Goal: Navigation & Orientation: Find specific page/section

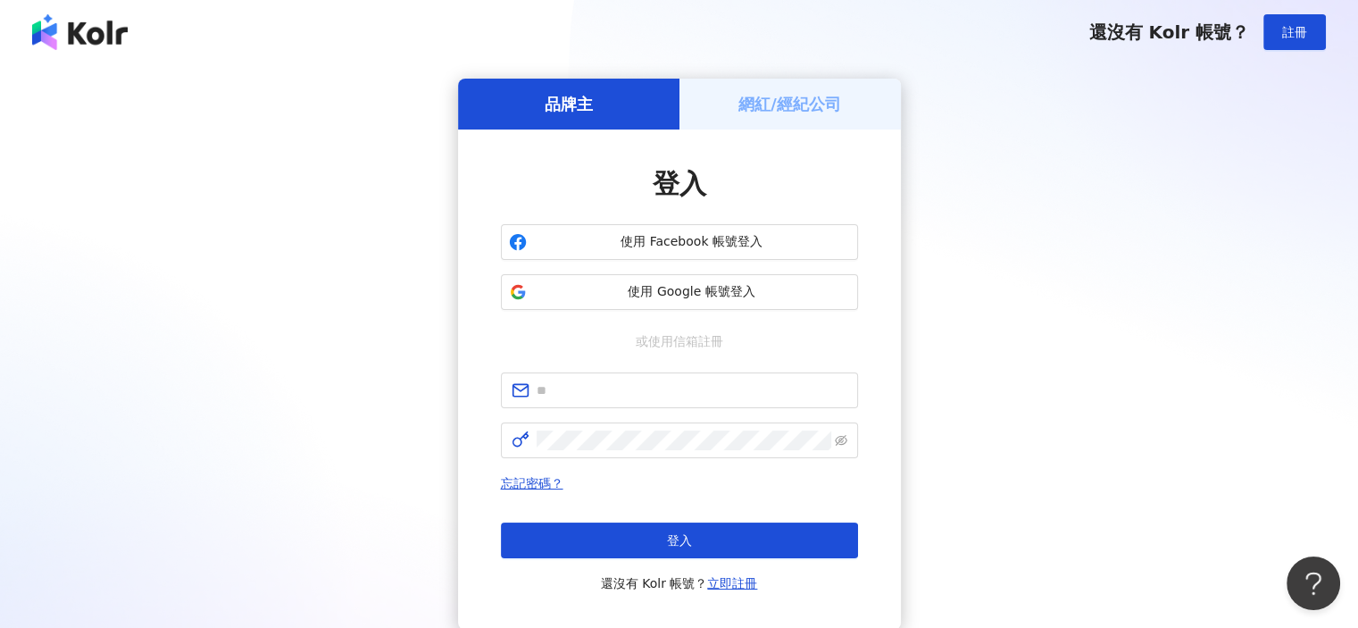
click at [771, 109] on h5 "網紅/經紀公司" at bounding box center [789, 104] width 103 height 22
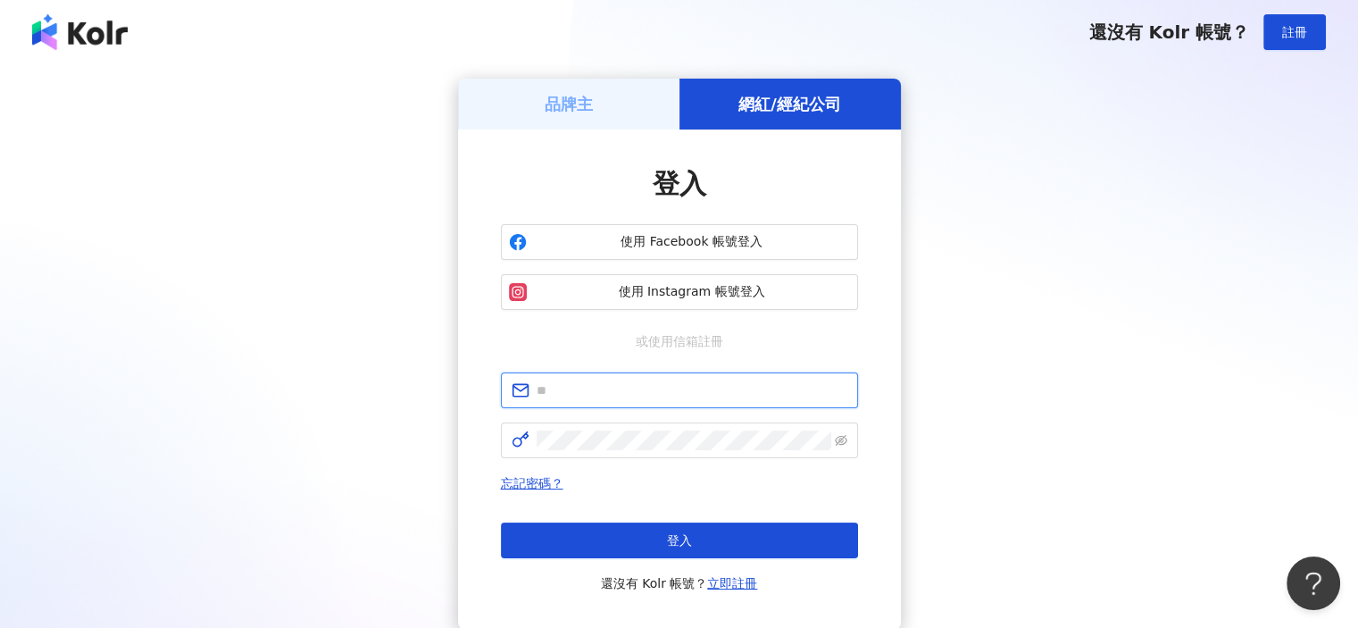
click at [723, 390] on input "text" at bounding box center [692, 390] width 311 height 20
type input "**********"
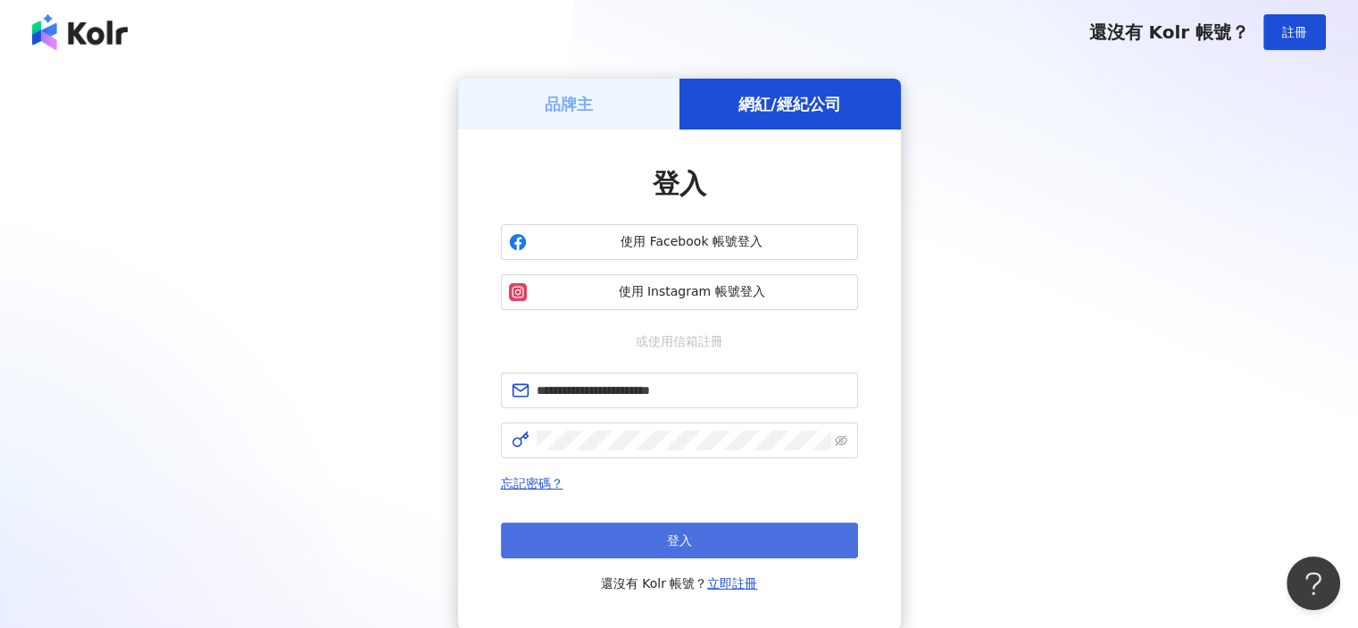
click at [658, 549] on button "登入" at bounding box center [679, 540] width 357 height 36
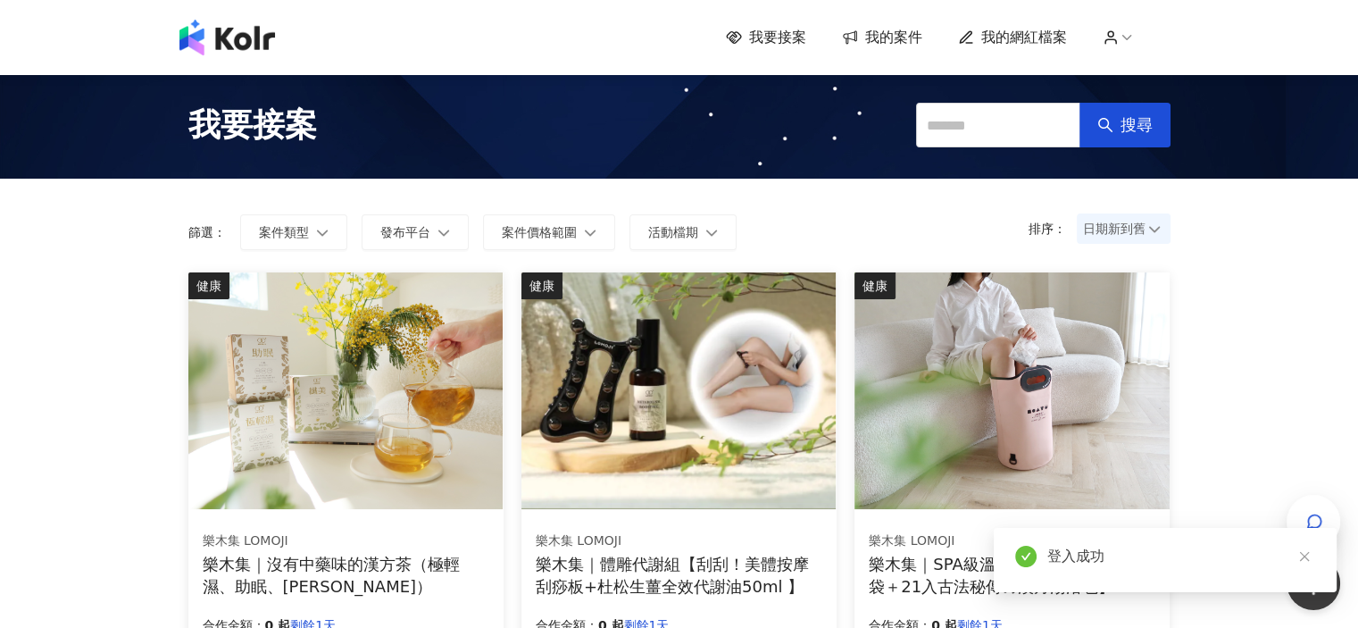
click at [1152, 233] on icon at bounding box center [1154, 228] width 12 height 12
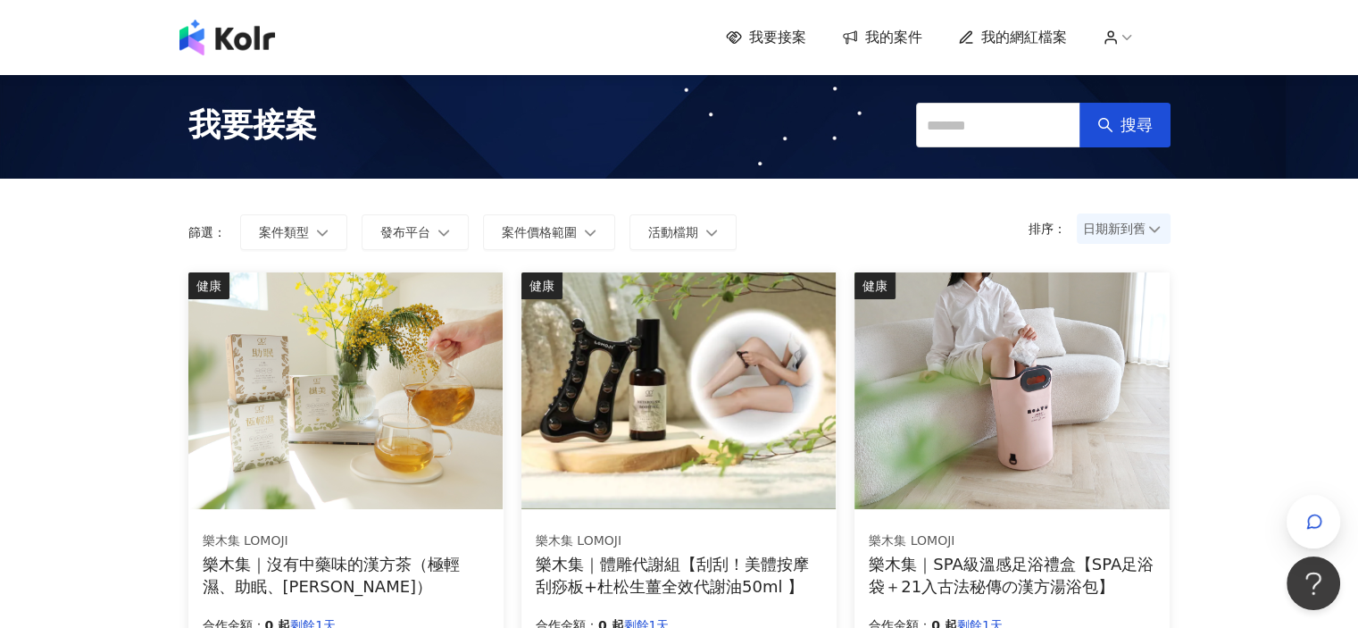
click at [1162, 221] on span "日期新到舊" at bounding box center [1123, 228] width 81 height 27
click at [1126, 370] on div "日期舊到新" at bounding box center [1122, 357] width 87 height 30
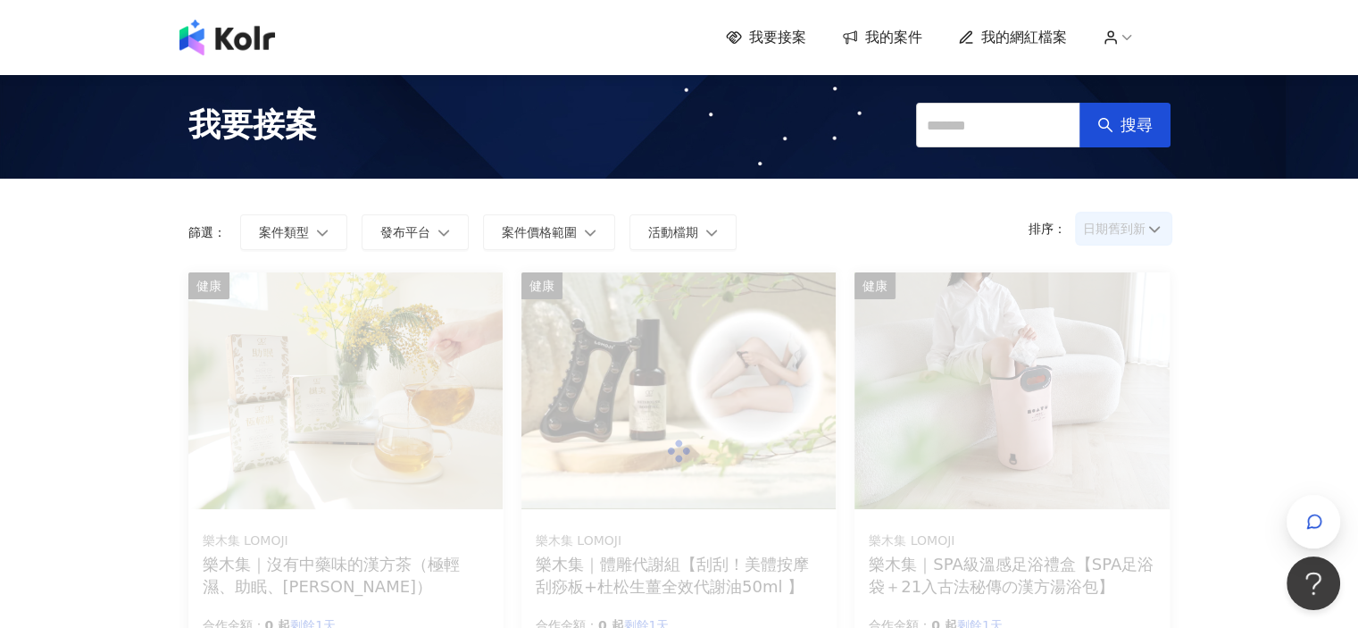
click at [1157, 217] on span "日期舊到新" at bounding box center [1123, 228] width 81 height 27
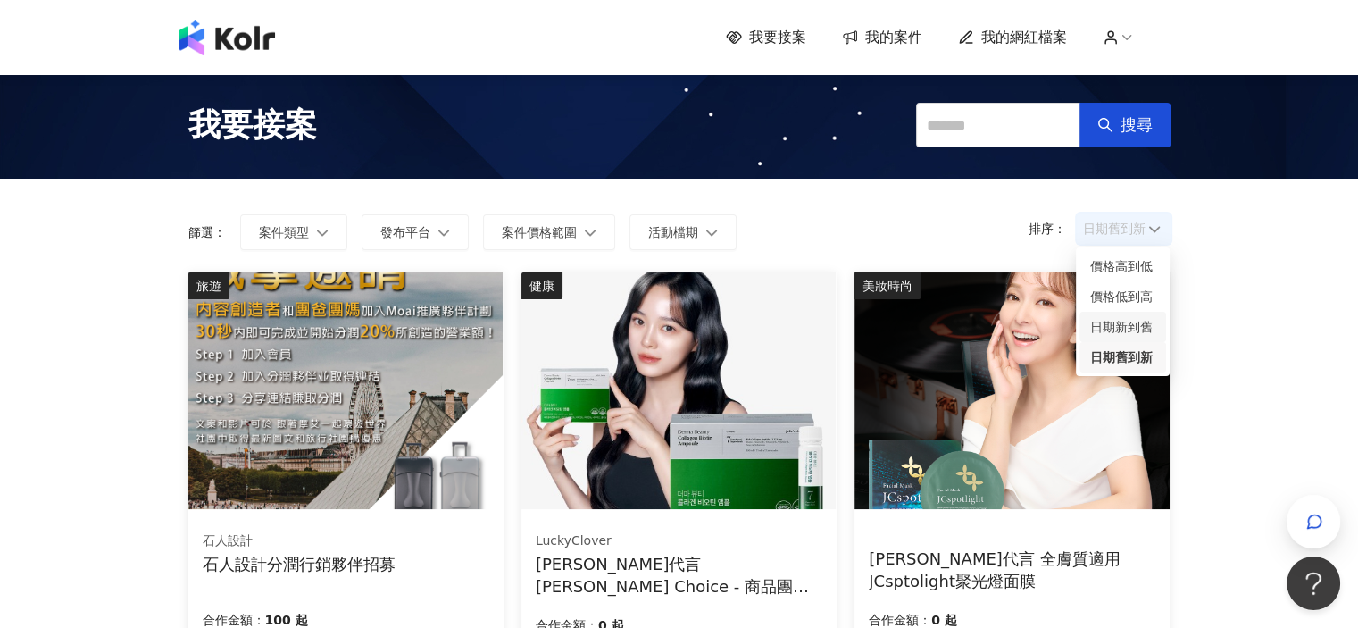
click at [1139, 327] on div "日期新到舊" at bounding box center [1122, 327] width 65 height 20
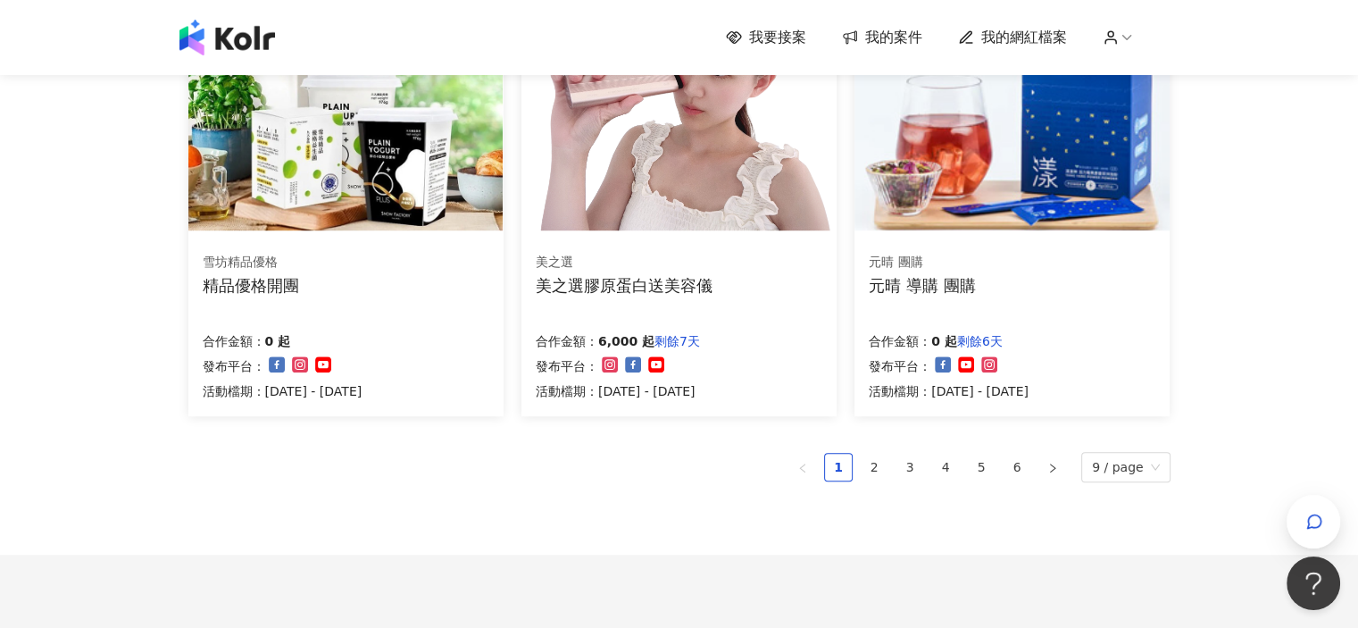
scroll to position [1161, 0]
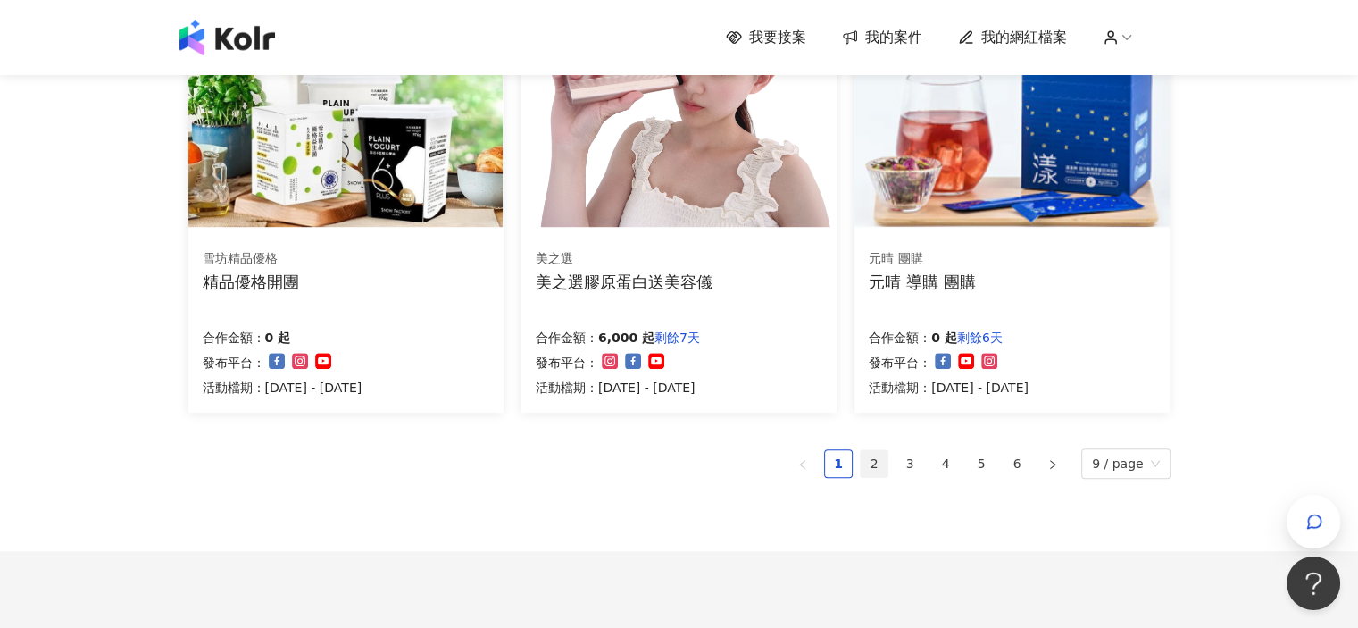
click at [876, 464] on link "2" at bounding box center [874, 463] width 27 height 27
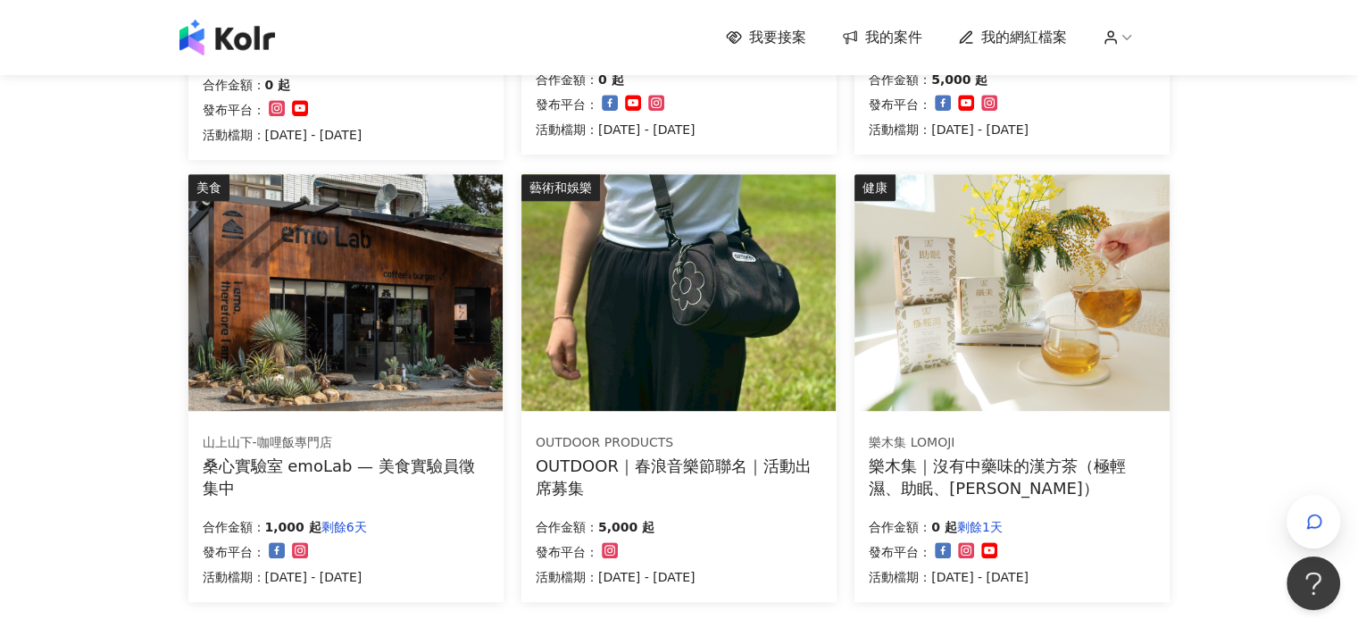
scroll to position [1286, 0]
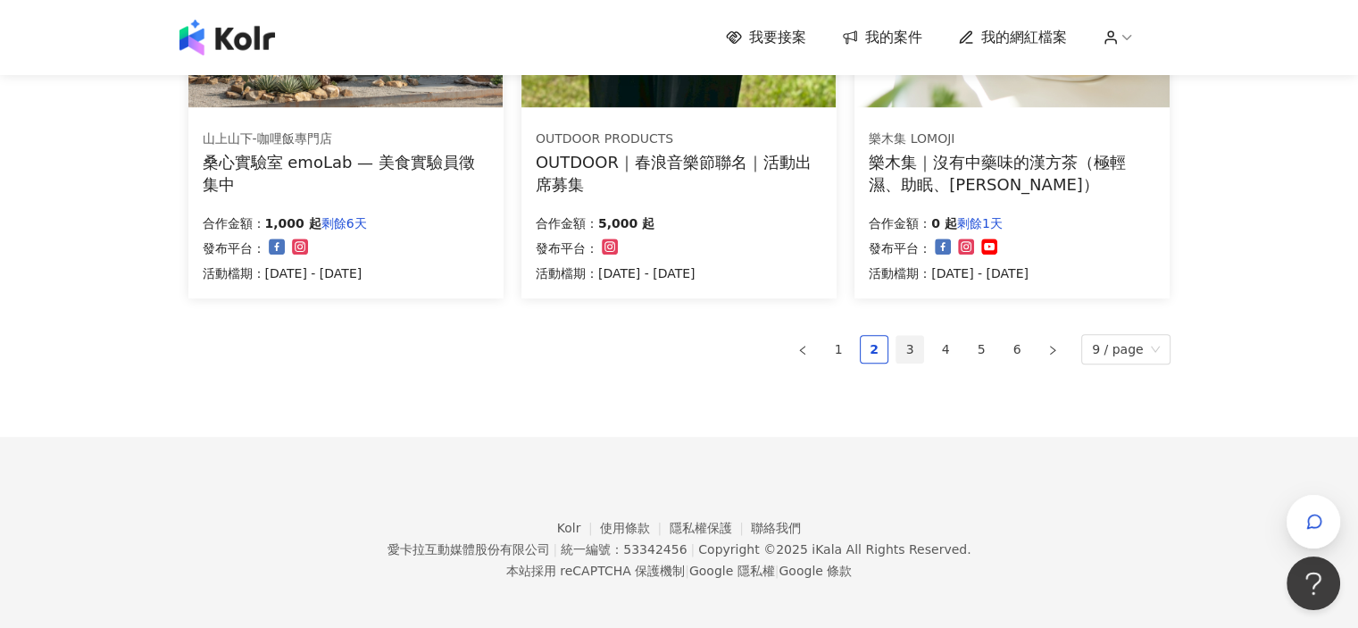
click at [911, 339] on link "3" at bounding box center [909, 349] width 27 height 27
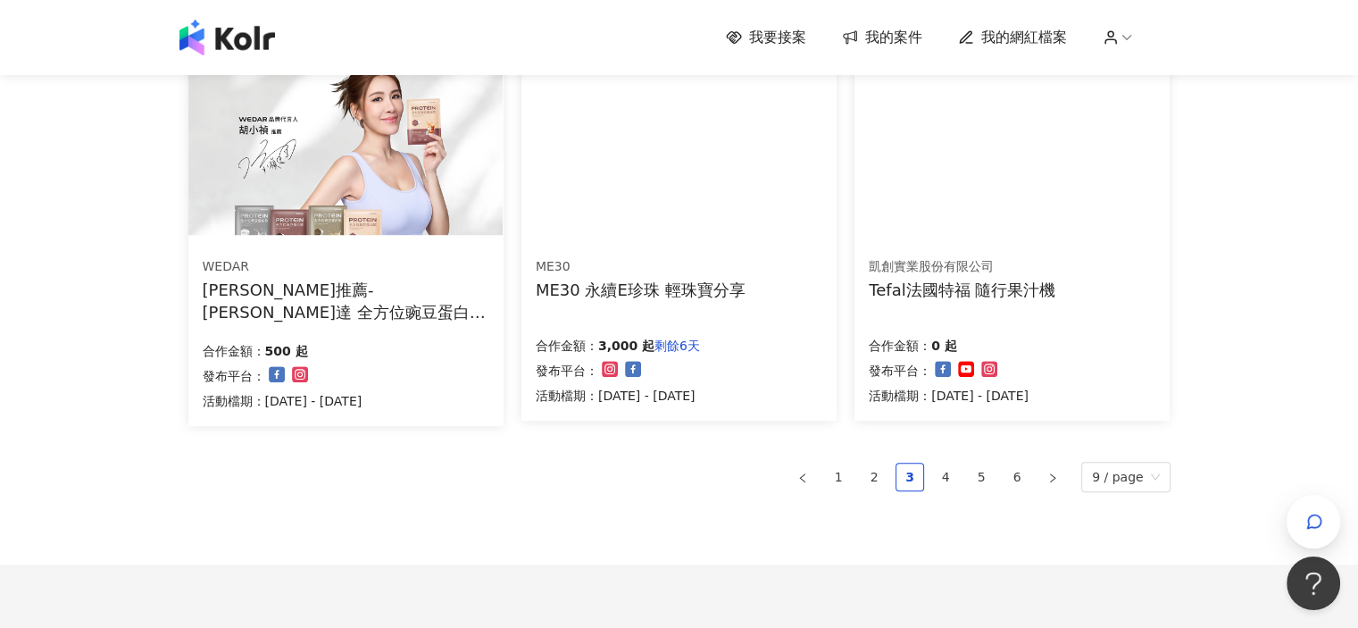
scroll to position [1291, 0]
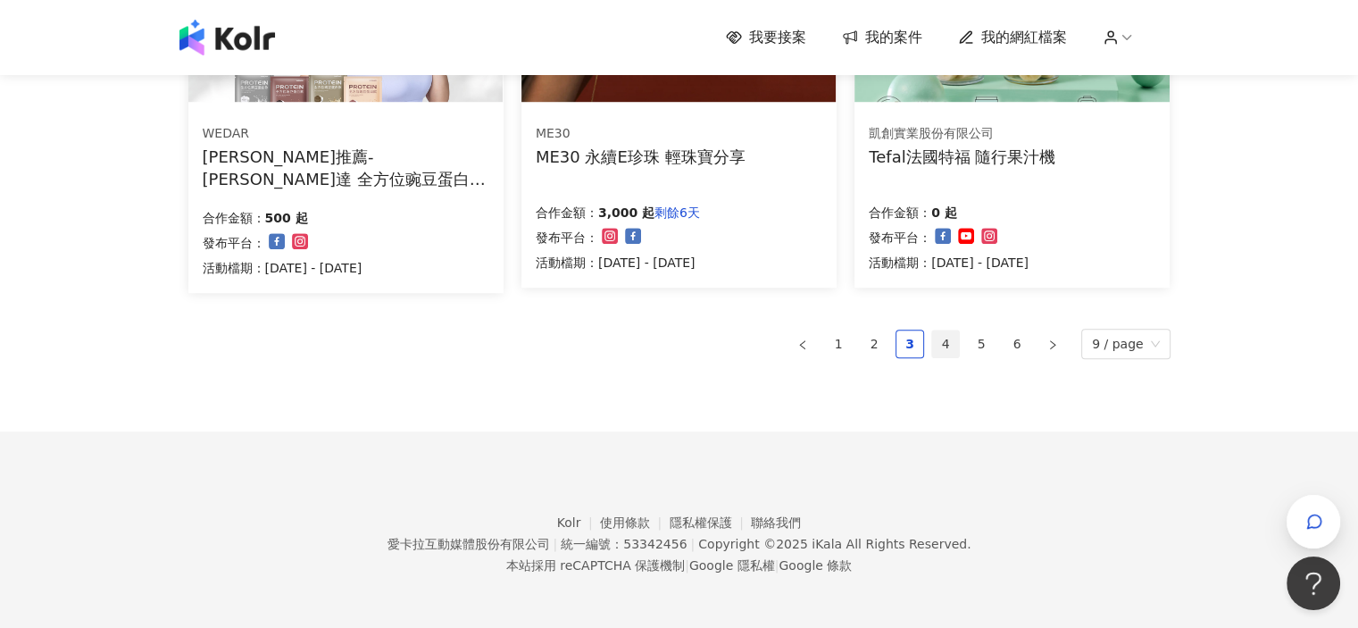
click at [950, 348] on link "4" at bounding box center [945, 343] width 27 height 27
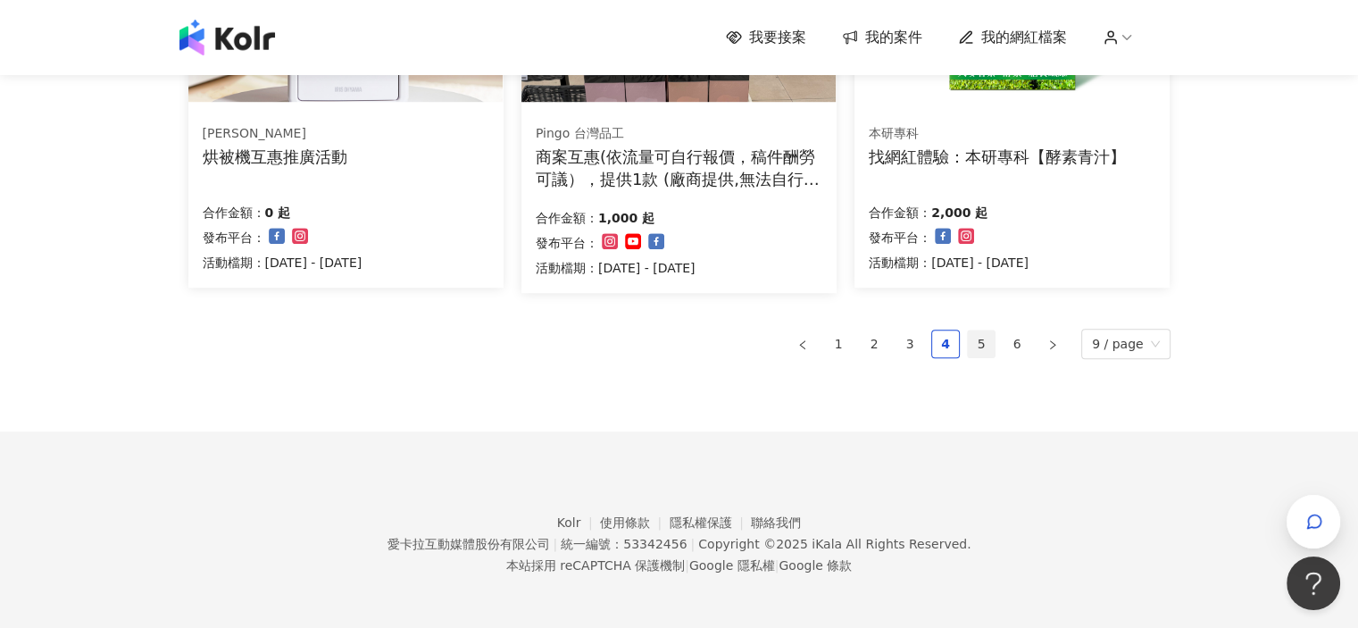
click at [986, 339] on link "5" at bounding box center [981, 343] width 27 height 27
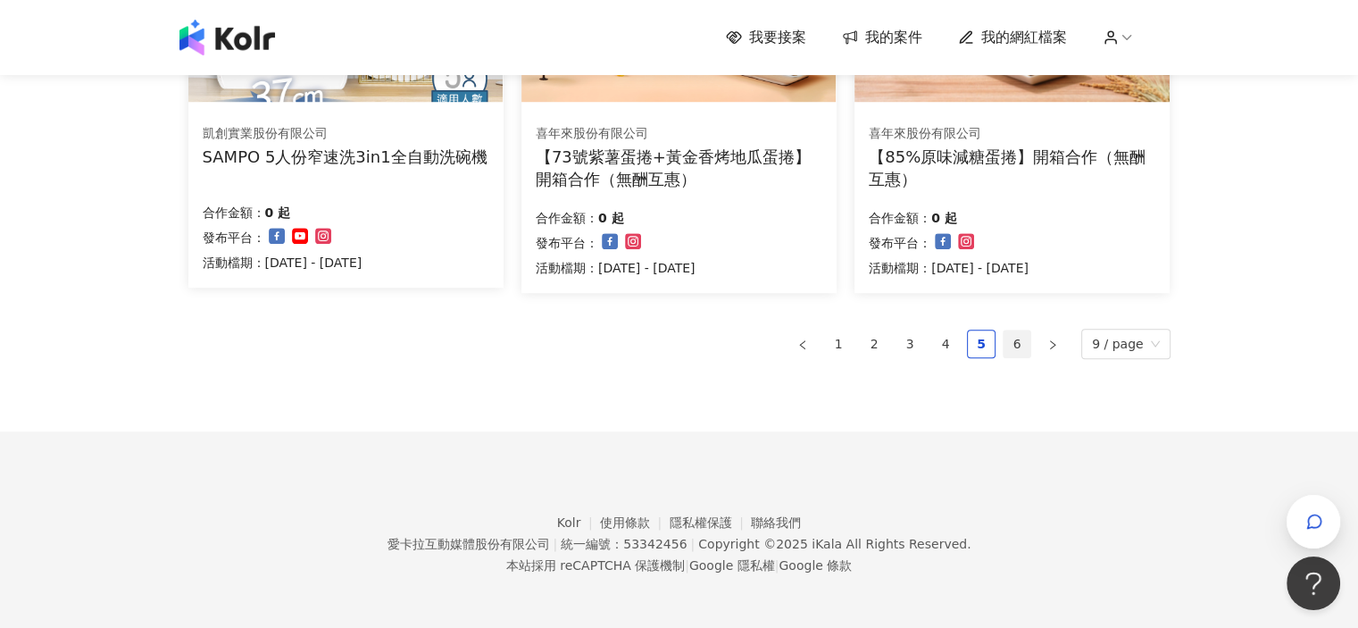
click at [1021, 346] on link "6" at bounding box center [1017, 343] width 27 height 27
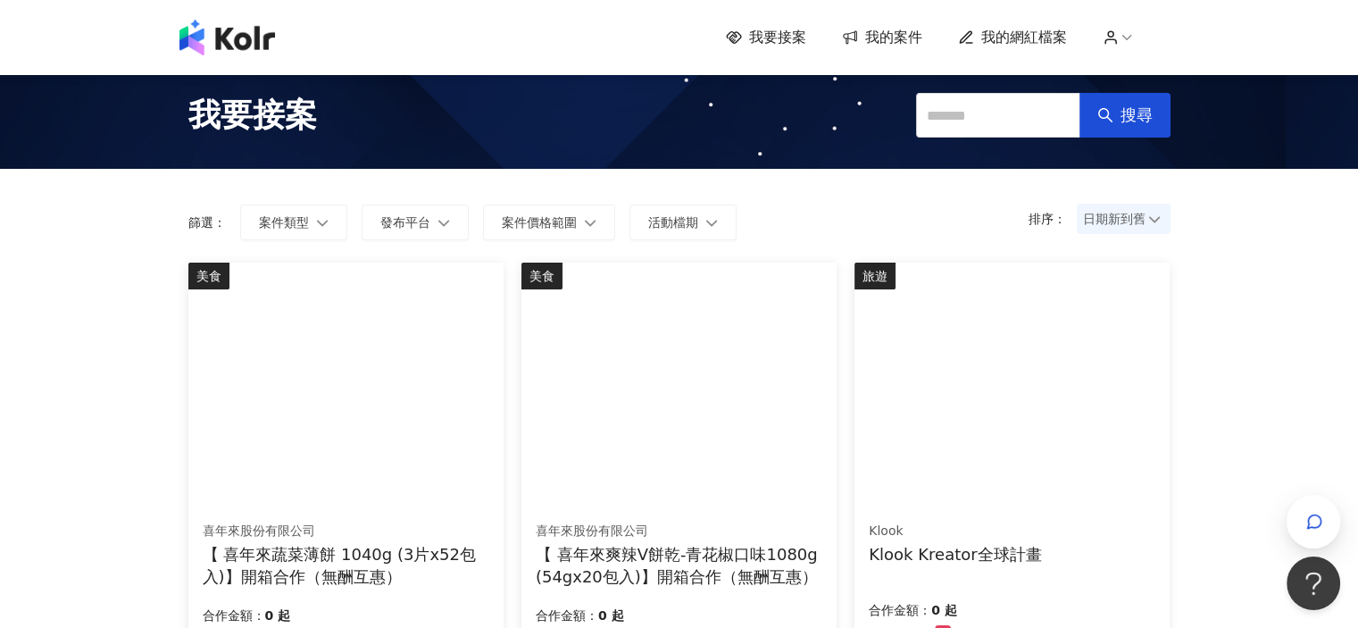
scroll to position [0, 0]
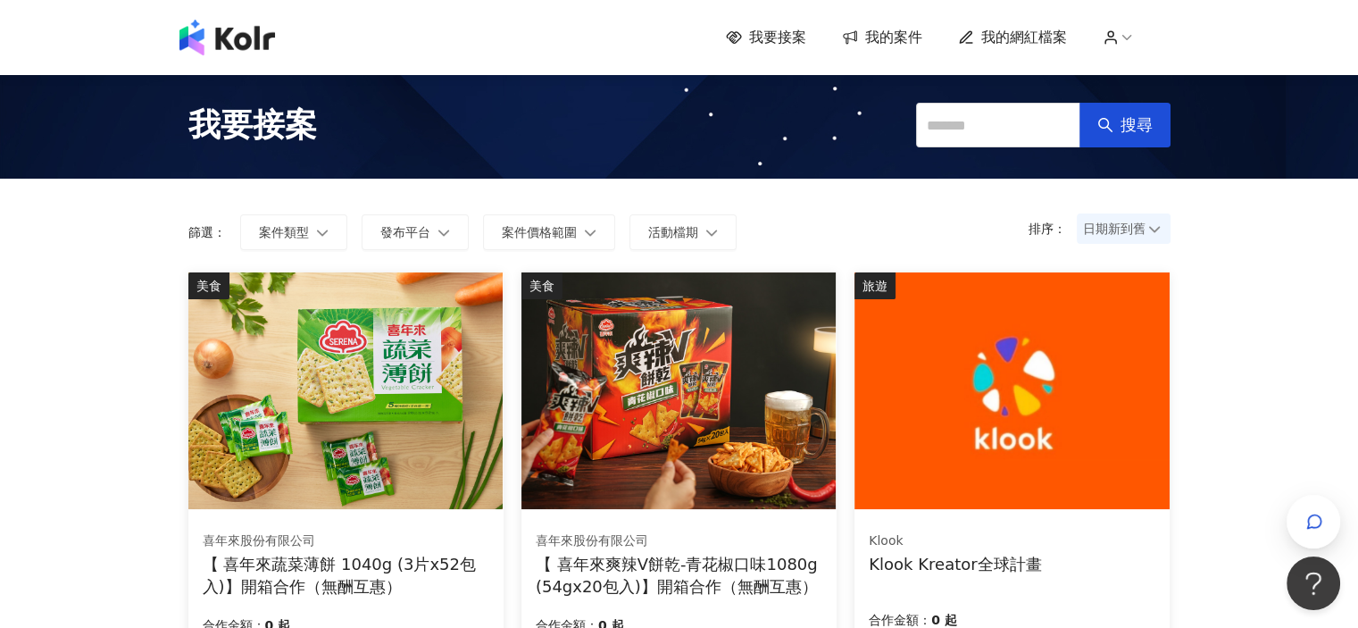
drag, startPoint x: 289, startPoint y: 137, endPoint x: 236, endPoint y: 40, distance: 111.1
